Goal: Navigation & Orientation: Find specific page/section

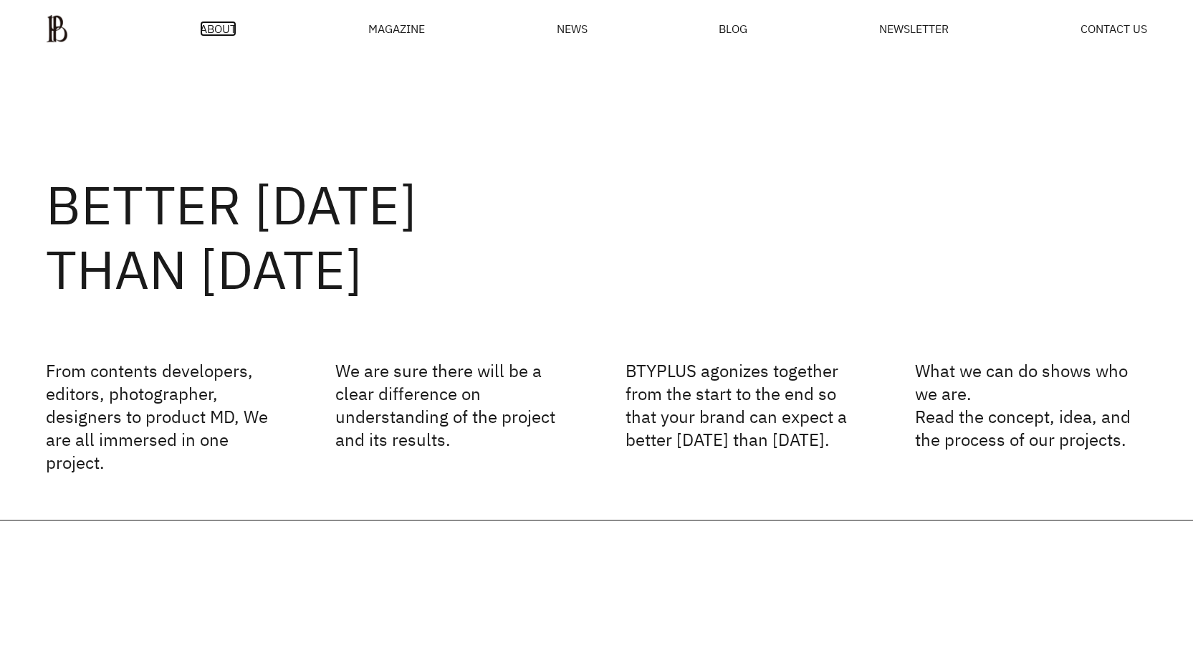
click at [203, 24] on span "ABOUT" at bounding box center [218, 28] width 37 height 11
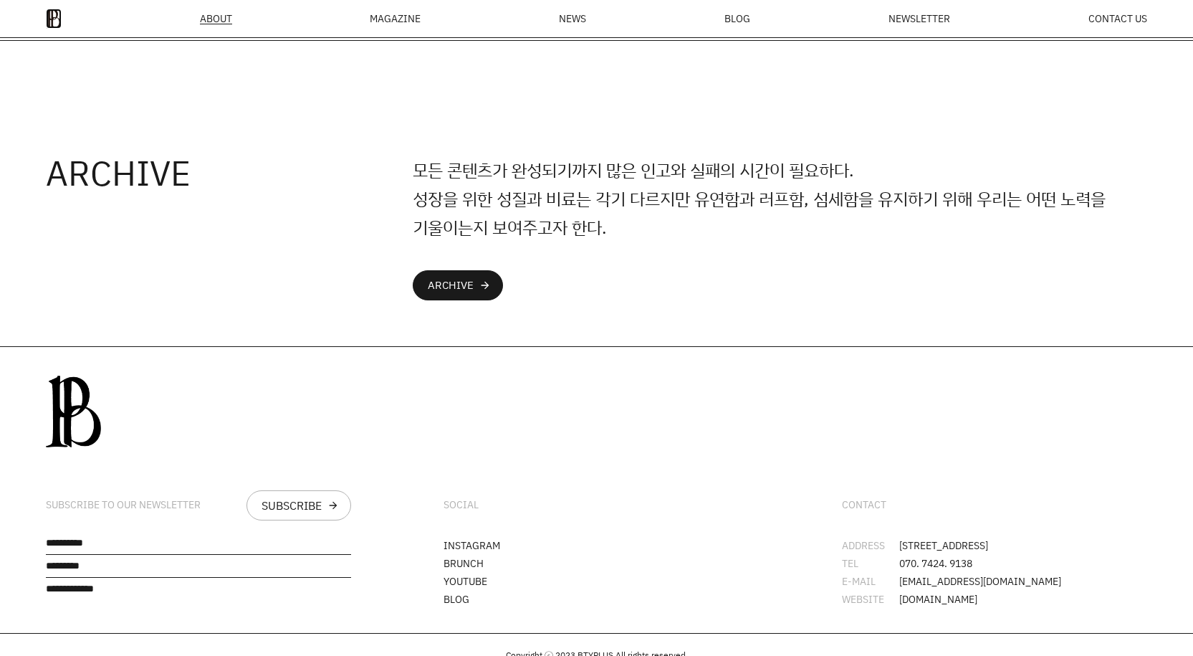
click at [59, 15] on img at bounding box center [54, 19] width 16 height 20
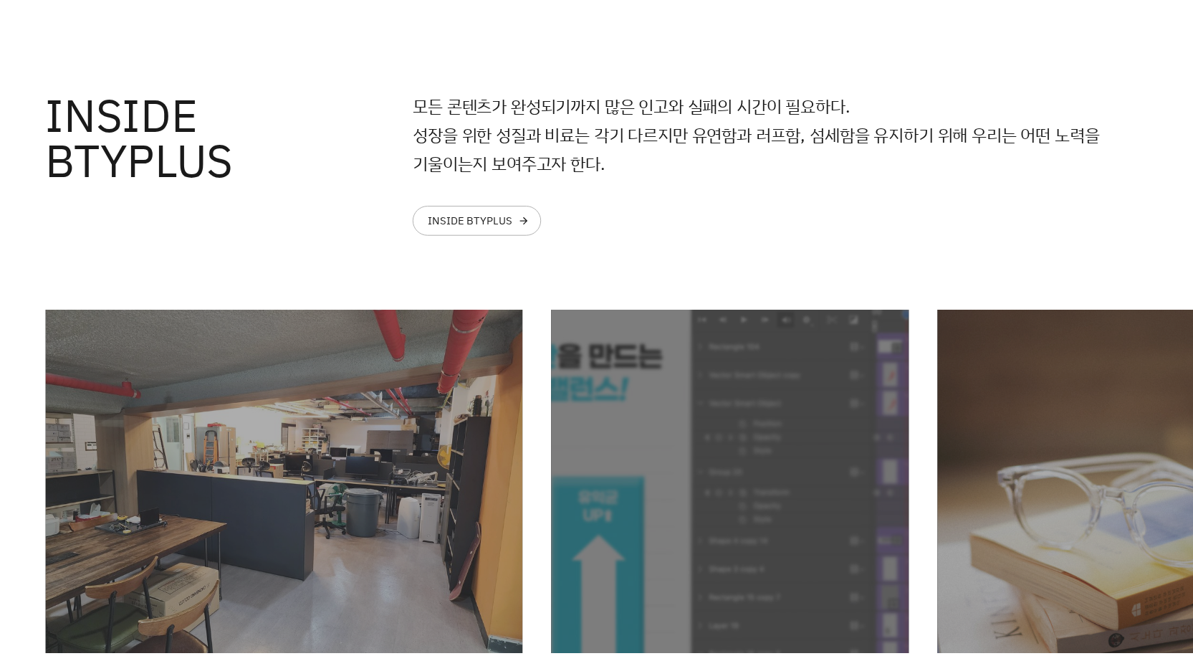
scroll to position [4044, 0]
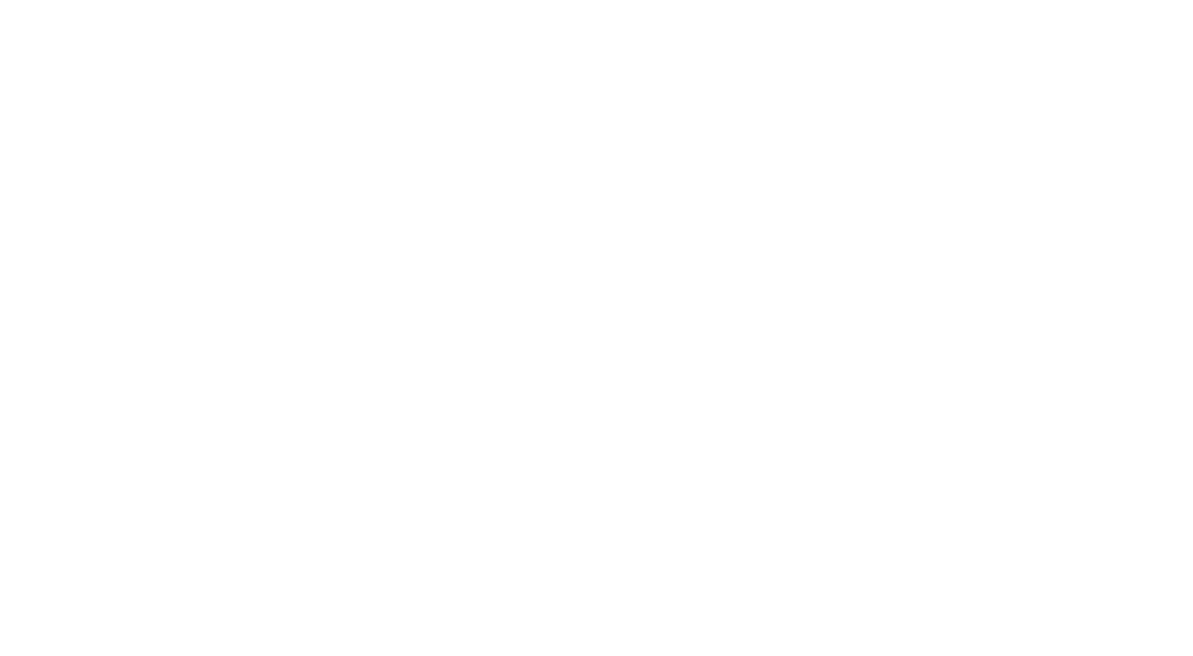
click at [0, 0] on html at bounding box center [0, 0] width 0 height 0
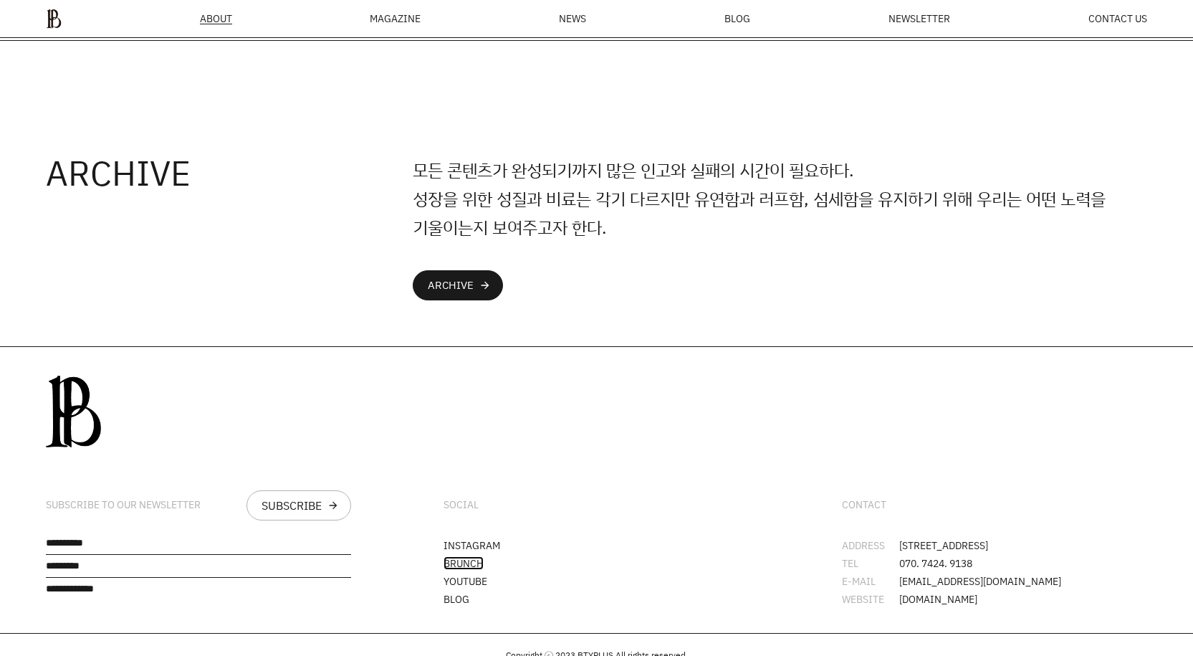
click at [459, 556] on link "BRUNCH" at bounding box center [463, 563] width 40 height 14
